Goal: Task Accomplishment & Management: Manage account settings

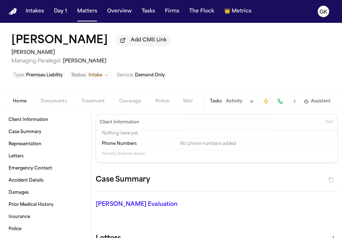
click at [58, 99] on span "Documents" at bounding box center [54, 102] width 26 height 6
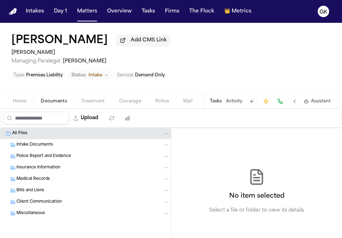
click at [43, 139] on div "Intake Documents" at bounding box center [85, 144] width 171 height 11
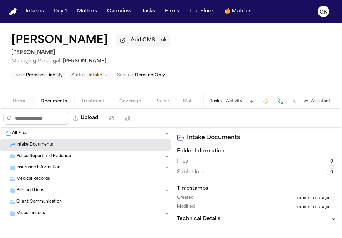
click at [43, 154] on span "Police Report and Evidence" at bounding box center [43, 157] width 55 height 6
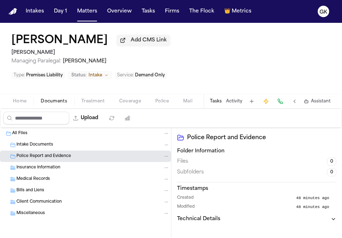
click at [39, 165] on span "Insurance Information" at bounding box center [38, 168] width 44 height 6
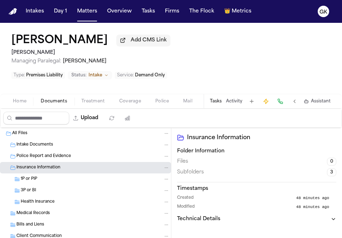
click at [34, 177] on span "1P or PIP" at bounding box center [29, 180] width 16 height 6
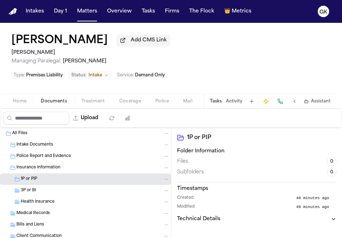
click at [33, 185] on div "3P or BI" at bounding box center [85, 190] width 171 height 11
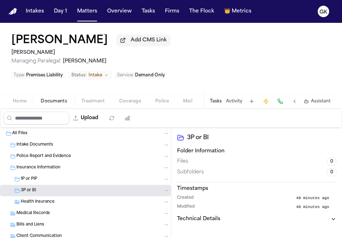
click at [35, 197] on div "Health Insurance" at bounding box center [85, 202] width 171 height 11
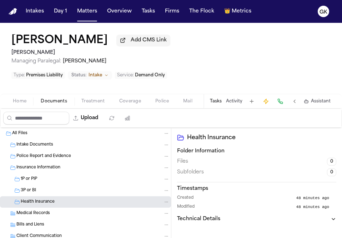
click at [35, 211] on span "Medical Records" at bounding box center [33, 214] width 34 height 6
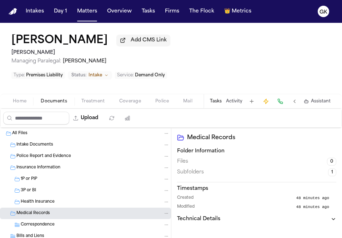
click at [36, 222] on span "Correspondence" at bounding box center [38, 225] width 34 height 6
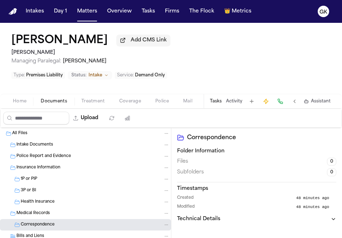
scroll to position [27, 0]
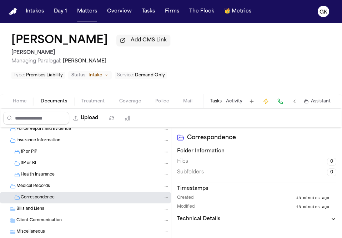
click at [44, 215] on div "Client Communication" at bounding box center [85, 220] width 171 height 11
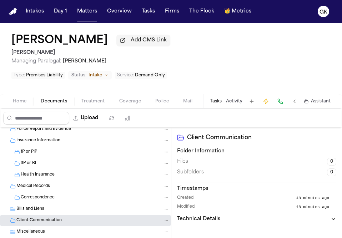
click at [47, 206] on div "Bills and Liens" at bounding box center [92, 209] width 153 height 6
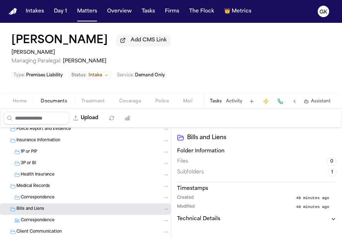
scroll to position [0, 0]
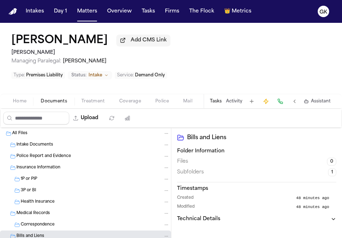
click at [48, 97] on button "Documents" at bounding box center [54, 101] width 41 height 9
click at [91, 112] on button "Upload" at bounding box center [85, 118] width 33 height 13
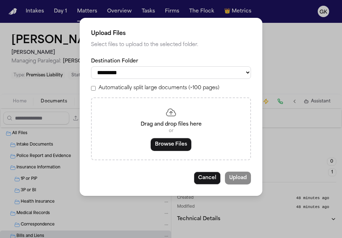
click at [124, 92] on label "Automatically split large documents (>100 pages)" at bounding box center [159, 88] width 121 height 7
click at [129, 77] on select "**********" at bounding box center [171, 72] width 160 height 13
select select "**********"
click at [91, 66] on select "**********" at bounding box center [171, 72] width 160 height 13
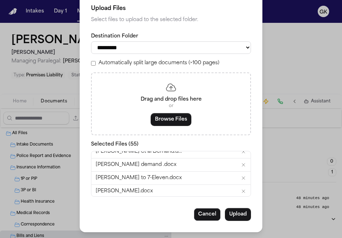
scroll to position [682, 0]
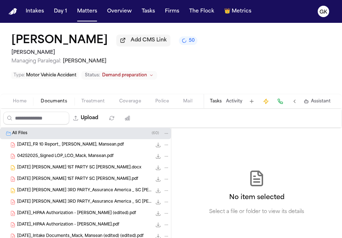
click at [189, 43] on span "50" at bounding box center [192, 41] width 6 height 6
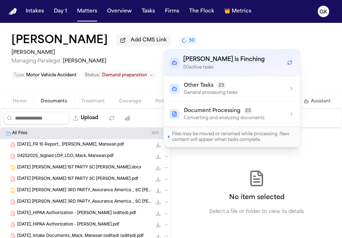
click at [211, 35] on div "[PERSON_NAME] Add CMS Link 50 [PERSON_NAME] Managing Paralegal: [PERSON_NAME] T…" at bounding box center [171, 58] width 342 height 71
